Goal: Task Accomplishment & Management: Manage account settings

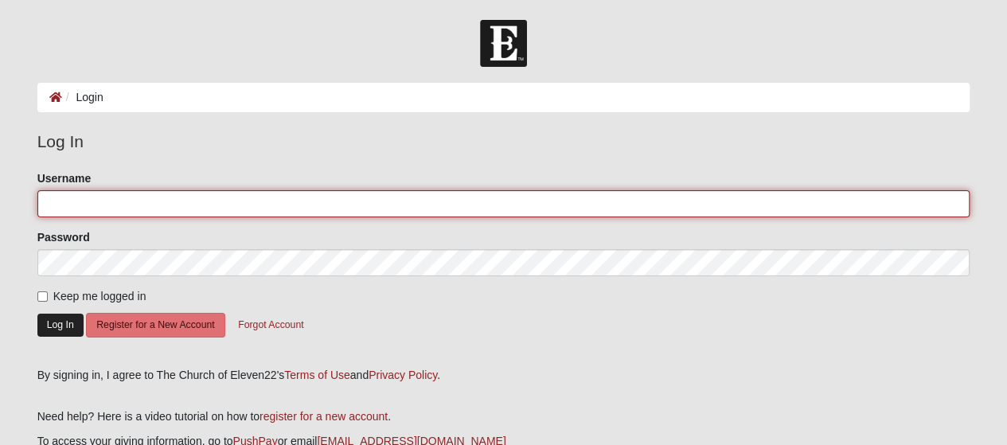
type input "Kayl1941"
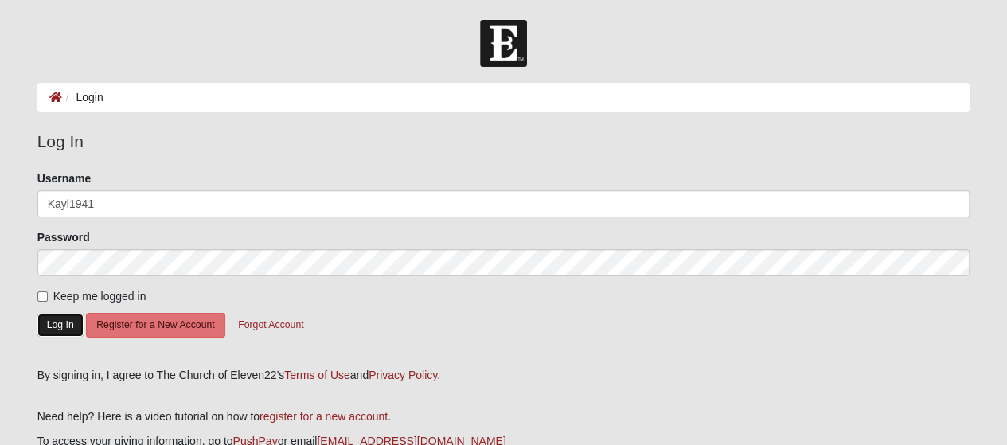
click at [63, 318] on button "Log In" at bounding box center [60, 325] width 46 height 23
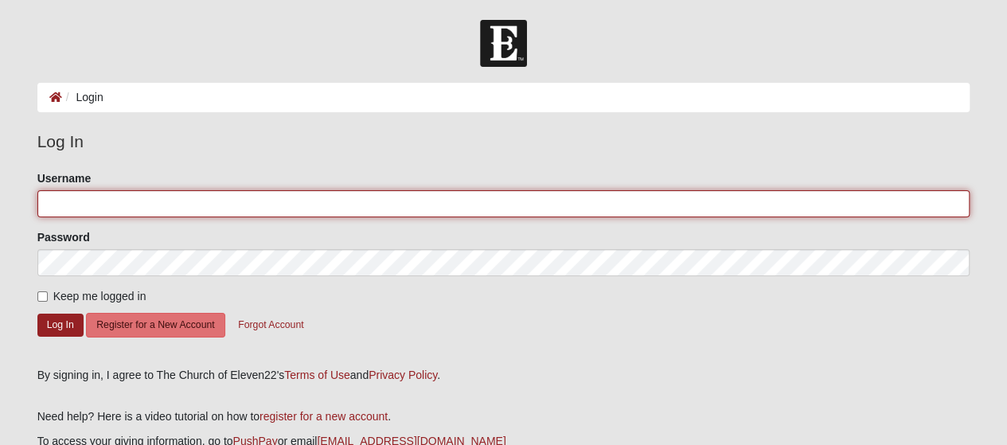
type input "Kayl1941"
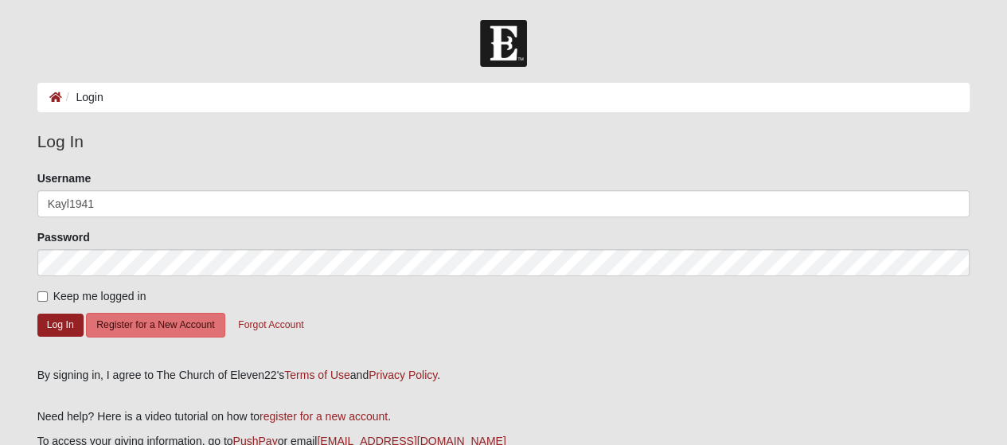
click at [941, 221] on form "Please correct the following: Username Kayl1941 Password Keep me logged in Log …" at bounding box center [503, 263] width 933 height 186
